Goal: Information Seeking & Learning: Learn about a topic

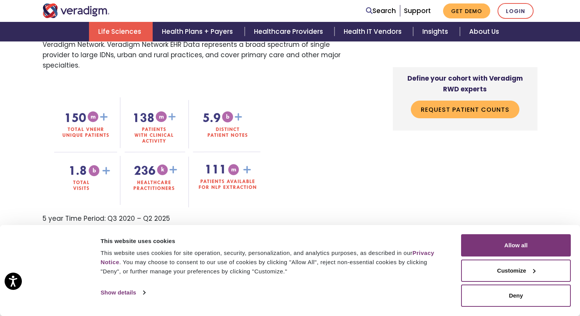
scroll to position [627, 0]
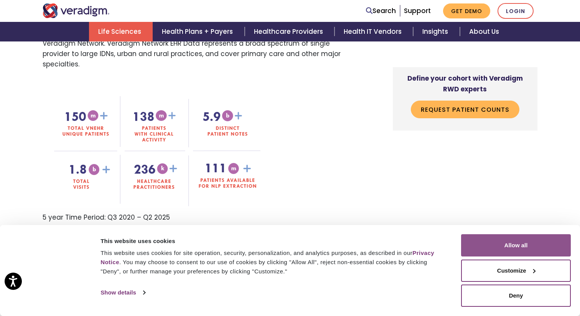
click at [498, 248] on button "Allow all" at bounding box center [516, 245] width 110 height 22
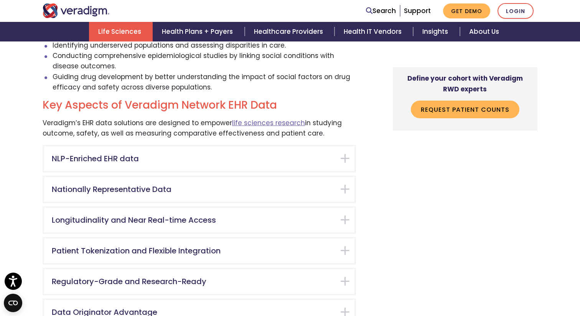
scroll to position [1670, 0]
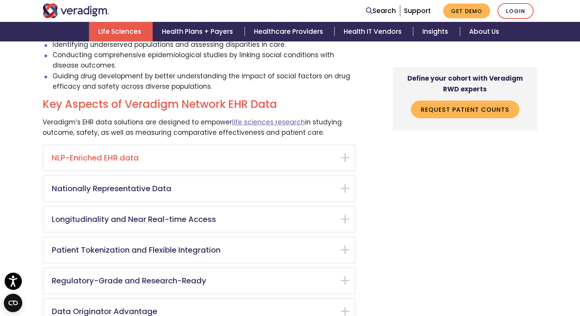
click at [169, 153] on h5 "NLP-Enriched EHR data" at bounding box center [193, 157] width 283 height 9
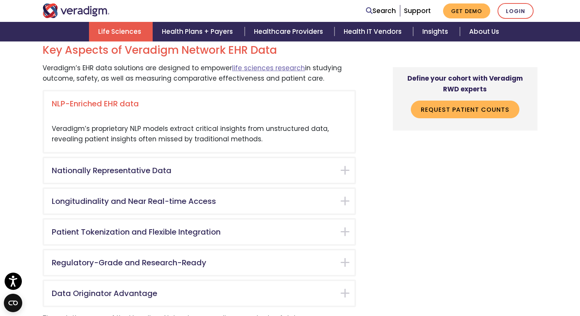
scroll to position [1739, 0]
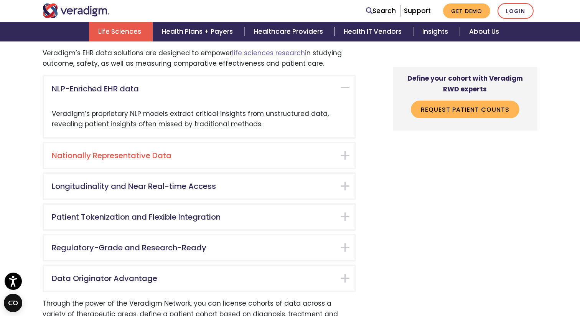
click at [175, 143] on div "Nationally Representative Data" at bounding box center [199, 155] width 310 height 25
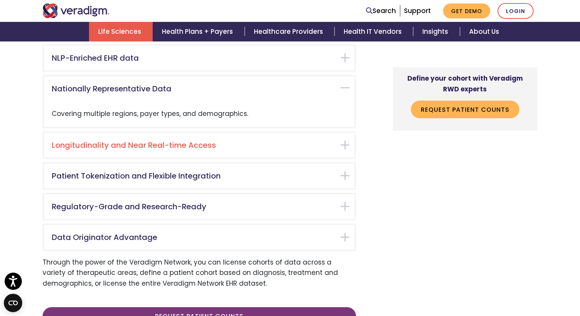
click at [186, 140] on h5 "Longitudinality and Near Real-time Access" at bounding box center [193, 144] width 283 height 9
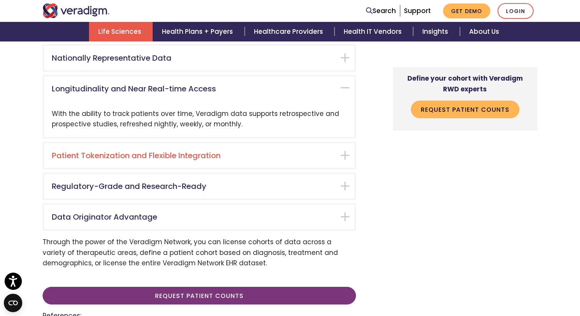
click at [188, 151] on h5 "Patient Tokenization and Flexible Integration" at bounding box center [193, 155] width 283 height 9
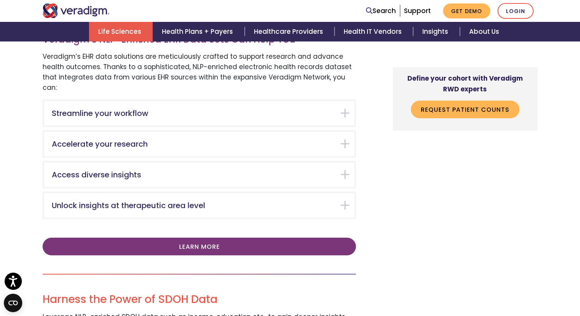
scroll to position [1351, 0]
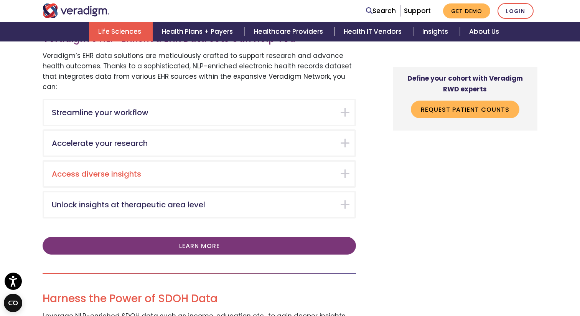
click at [176, 169] on h5 "Access diverse insights" at bounding box center [193, 173] width 283 height 9
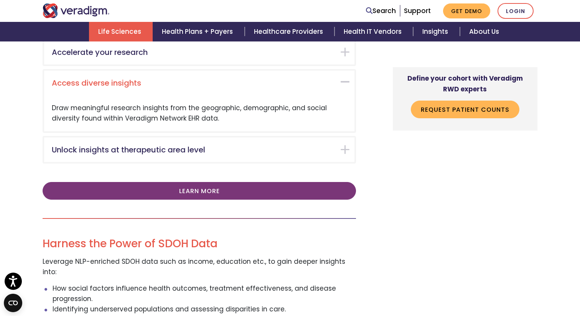
scroll to position [1446, 0]
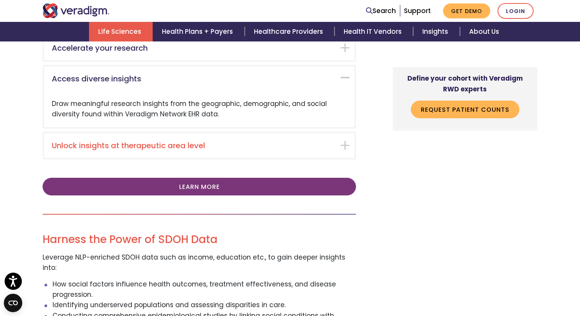
click at [183, 133] on div "Unlock insights at therapeutic area level" at bounding box center [199, 145] width 310 height 25
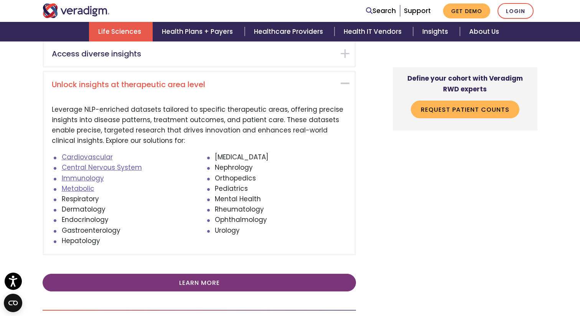
scroll to position [1477, 0]
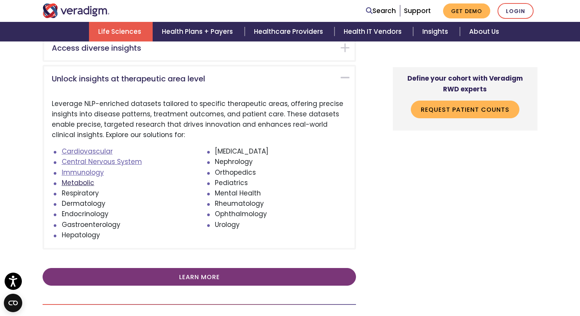
click at [86, 178] on link "Metabolic" at bounding box center [78, 182] width 33 height 9
